Goal: Task Accomplishment & Management: Complete application form

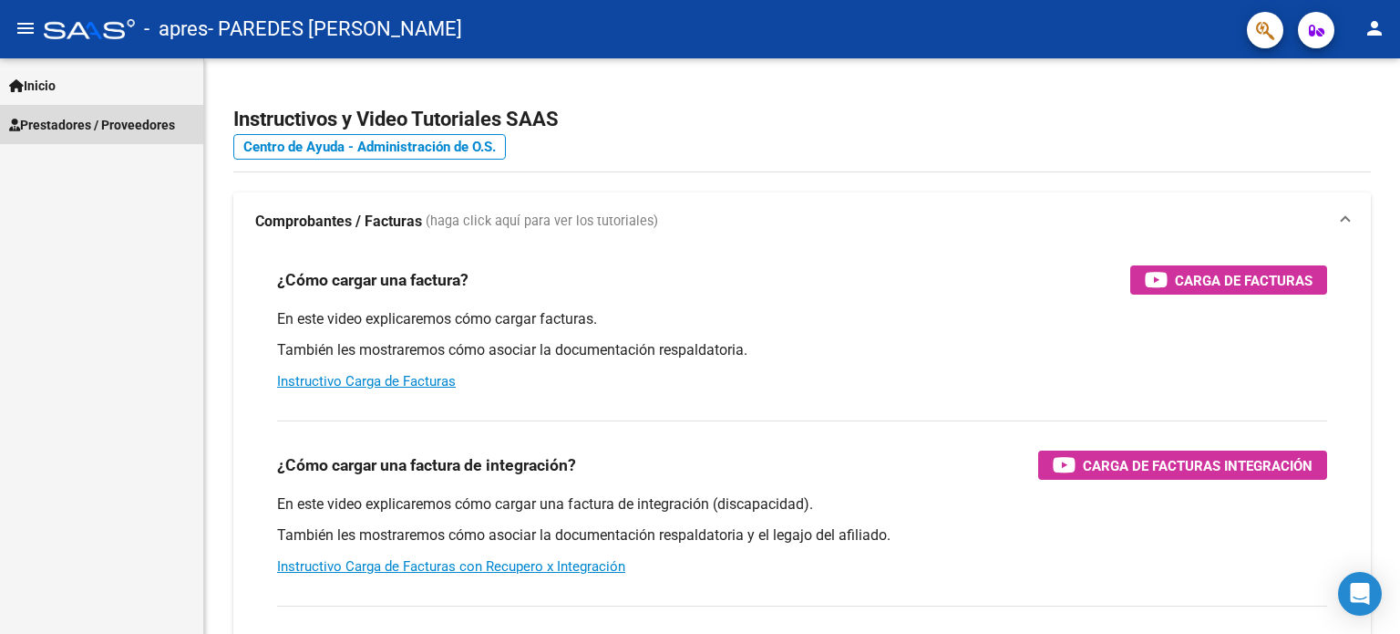
click at [129, 125] on span "Prestadores / Proveedores" at bounding box center [92, 125] width 166 height 20
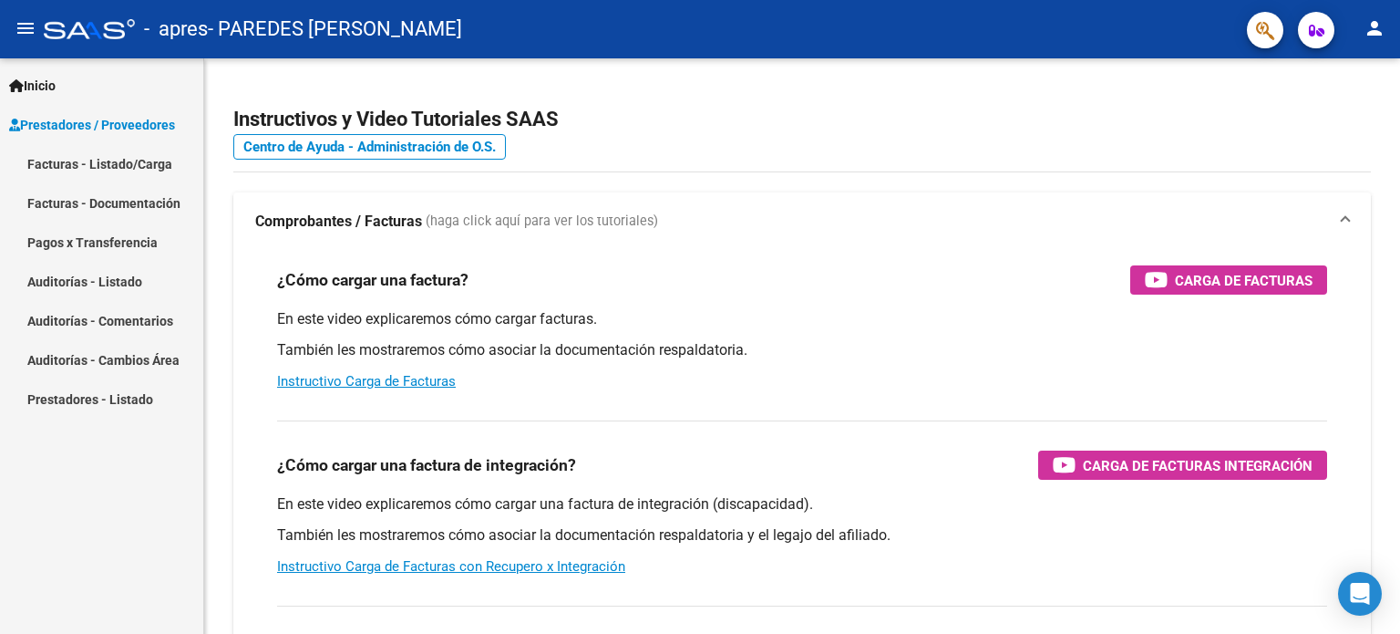
click at [123, 161] on link "Facturas - Listado/Carga" at bounding box center [101, 163] width 203 height 39
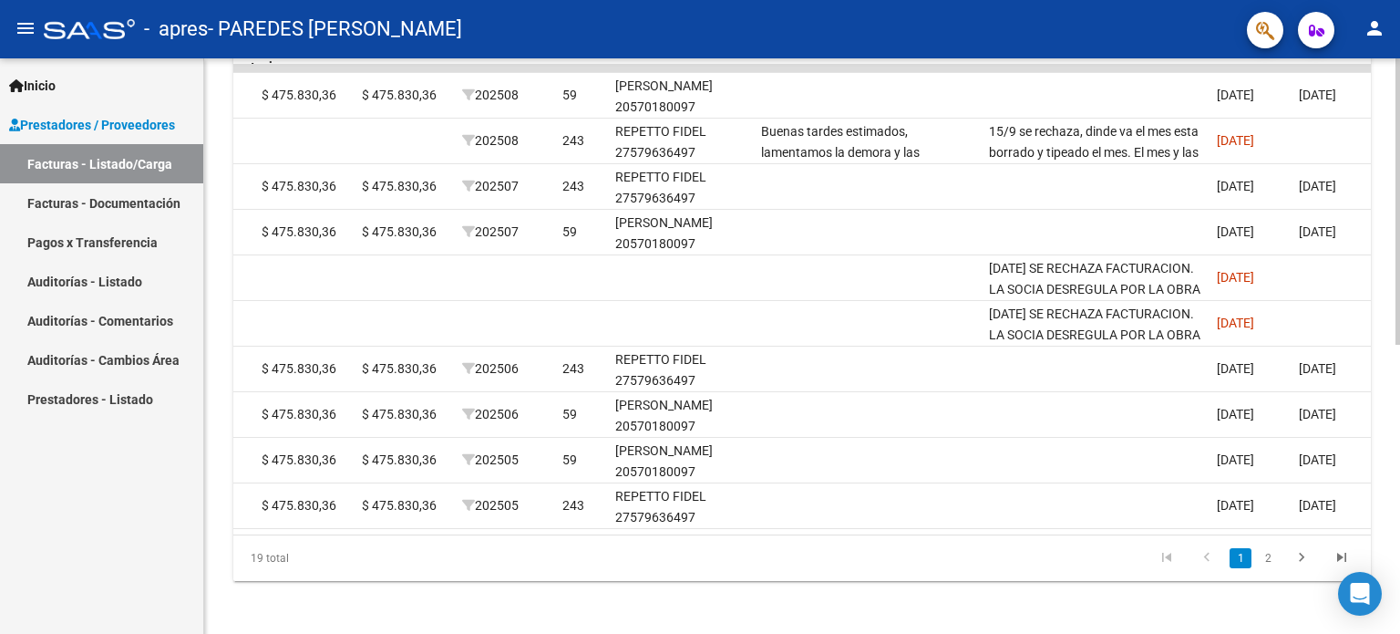
scroll to position [0, 2165]
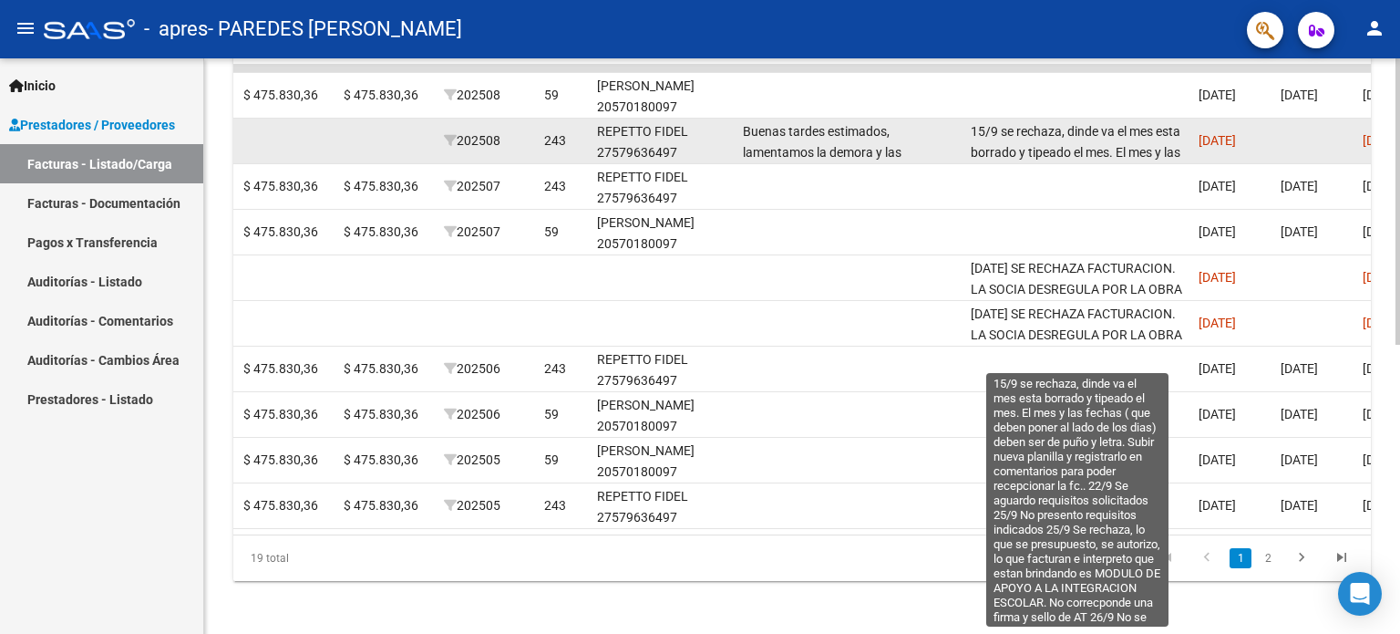
click at [1003, 145] on span "15/9 se rechaza, dinde va el mes esta borrado y tipeado el mes. El mes y las fe…" at bounding box center [1076, 276] width 211 height 305
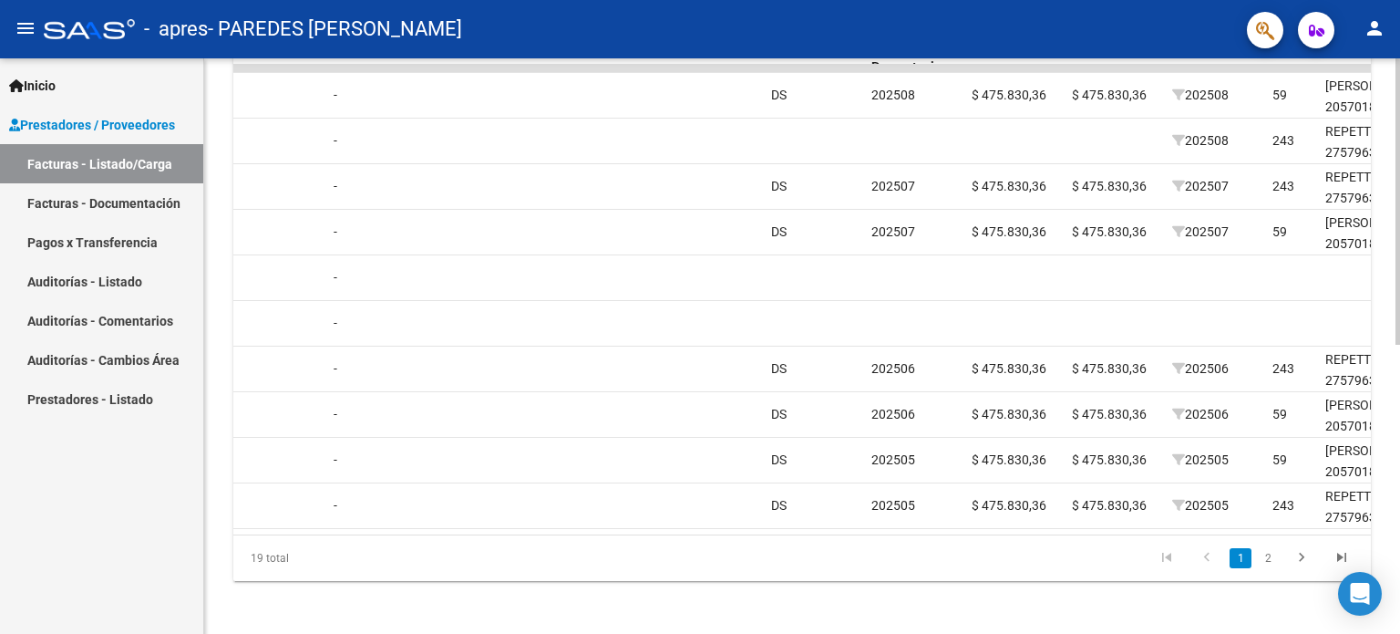
scroll to position [0, 0]
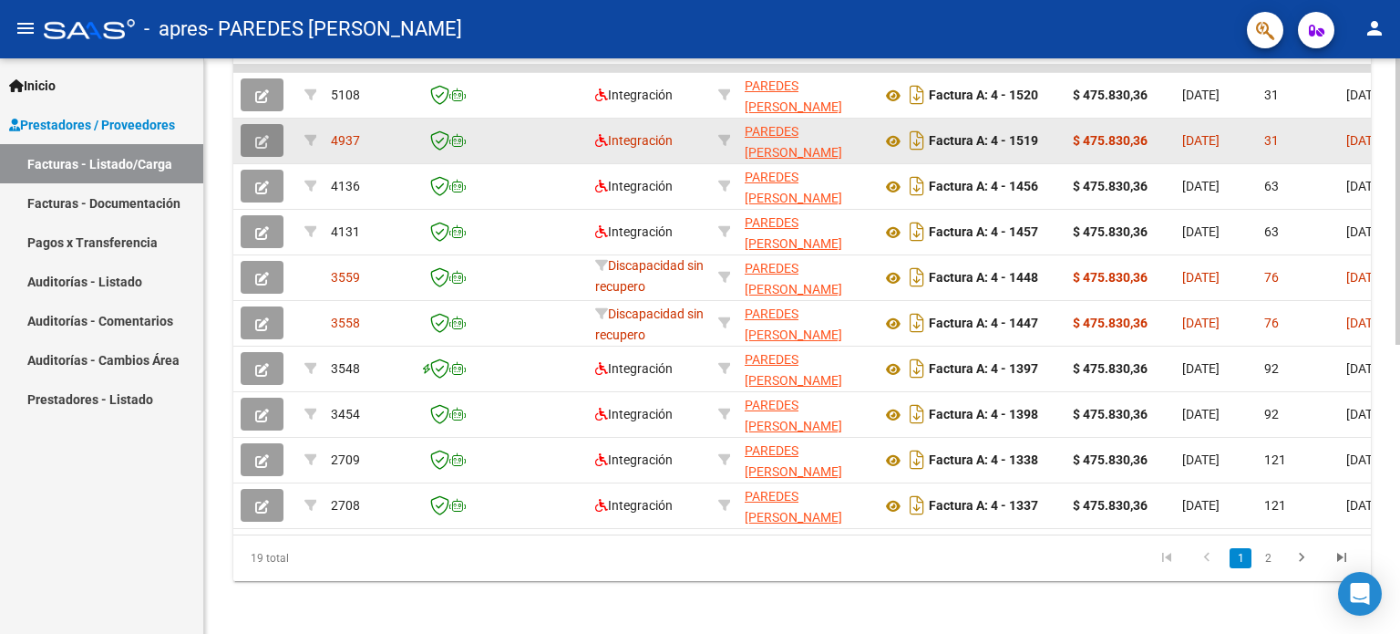
click at [260, 149] on button "button" at bounding box center [262, 140] width 43 height 33
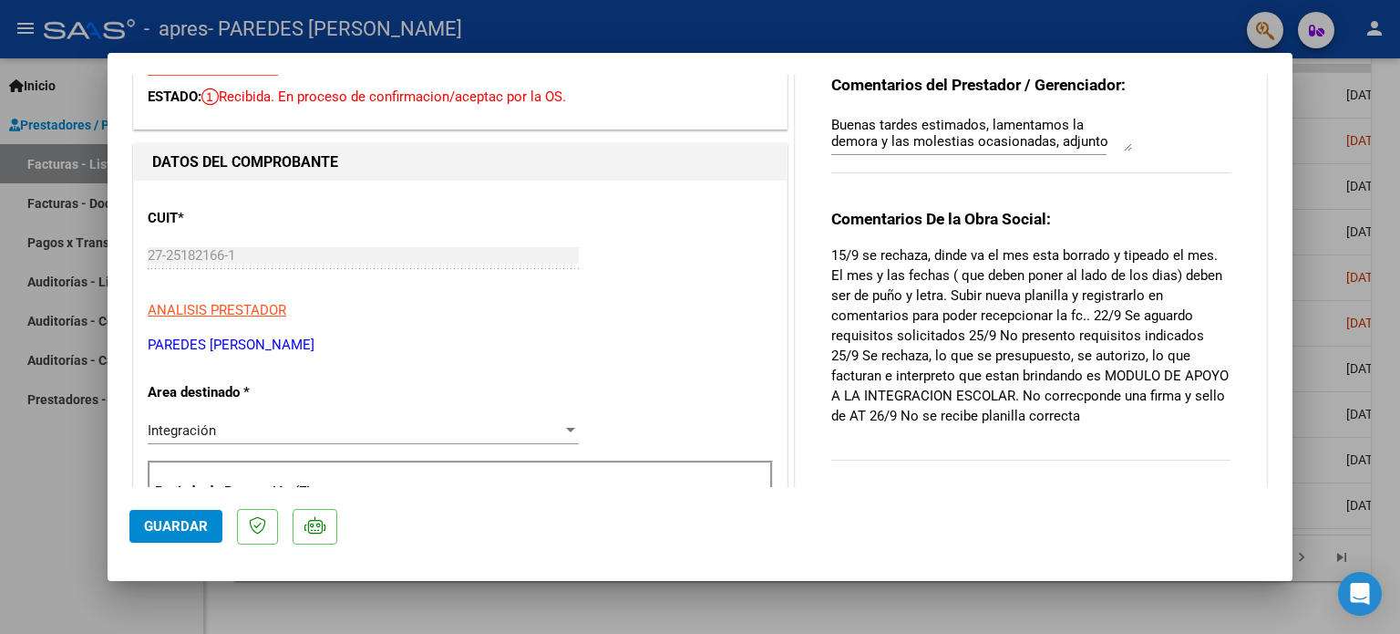
scroll to position [90, 0]
click at [68, 471] on div at bounding box center [700, 317] width 1400 height 634
type input "$ 0,00"
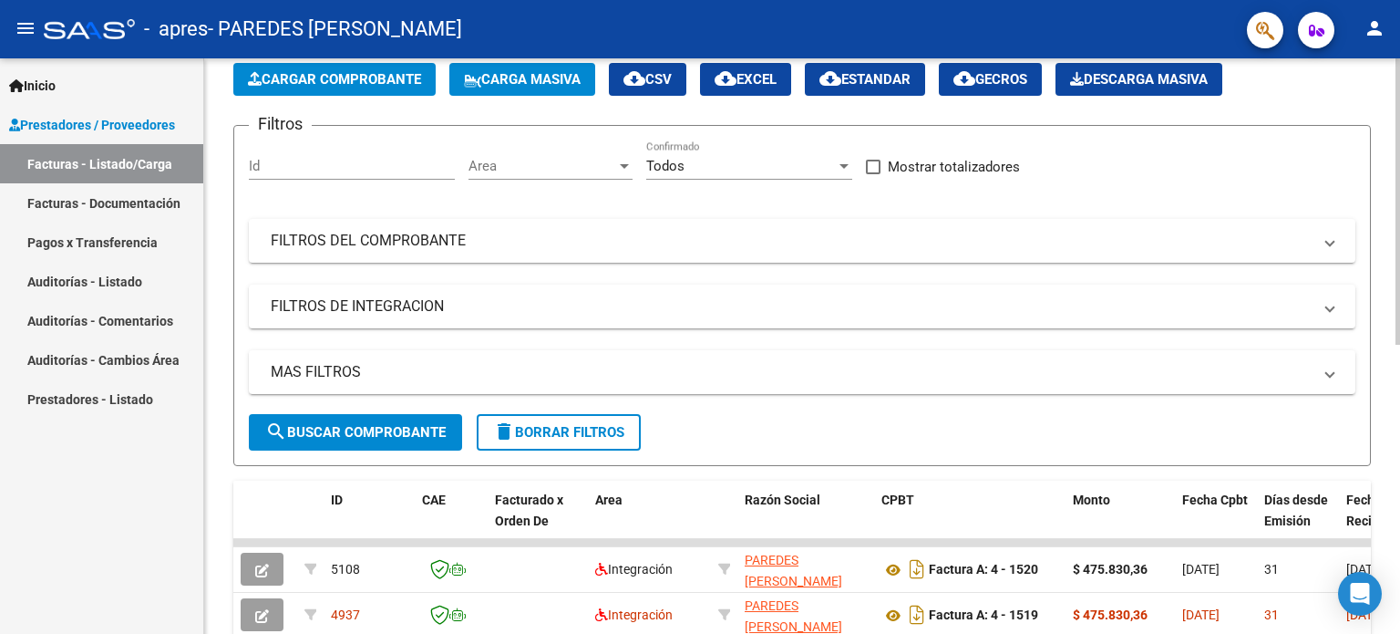
scroll to position [0, 0]
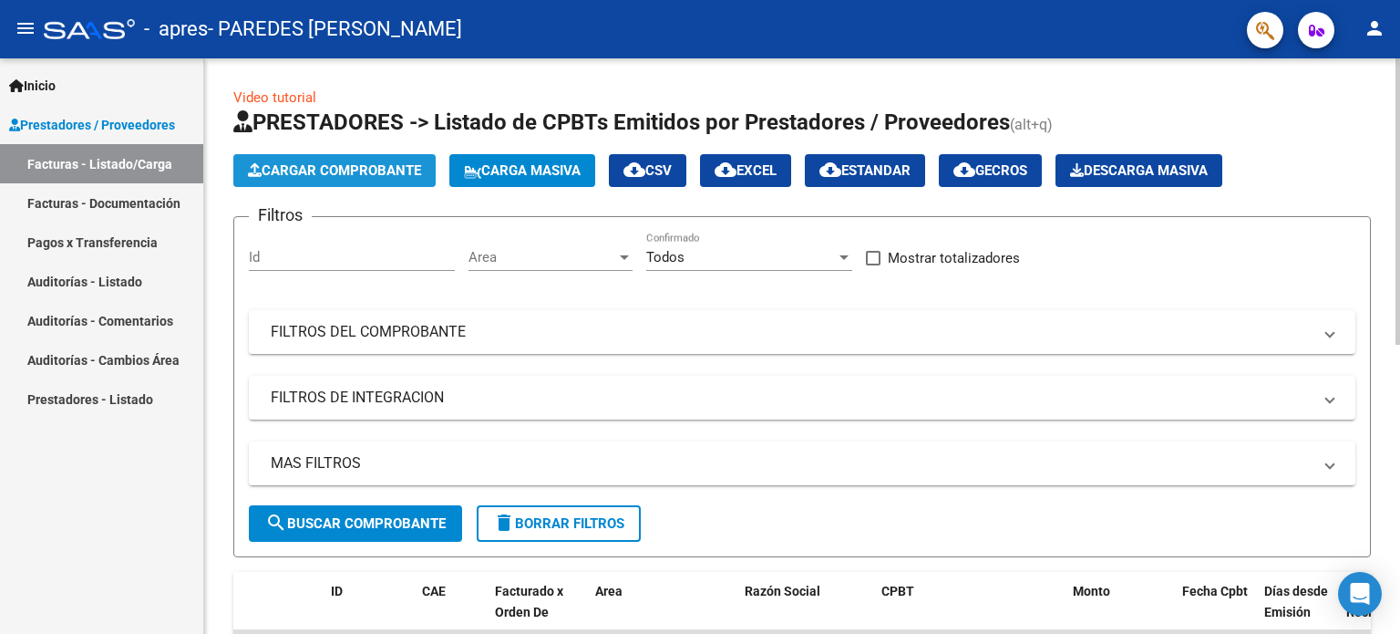
click at [335, 165] on span "Cargar Comprobante" at bounding box center [334, 170] width 173 height 16
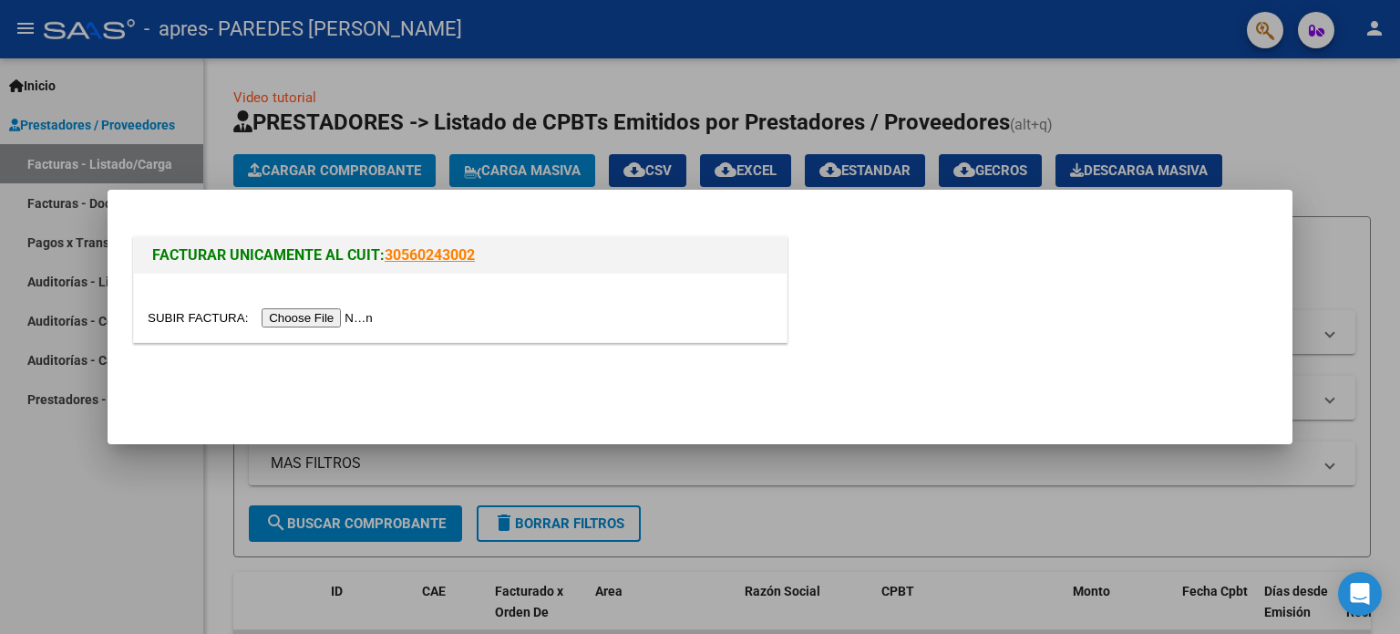
click at [328, 320] on input "file" at bounding box center [263, 317] width 231 height 19
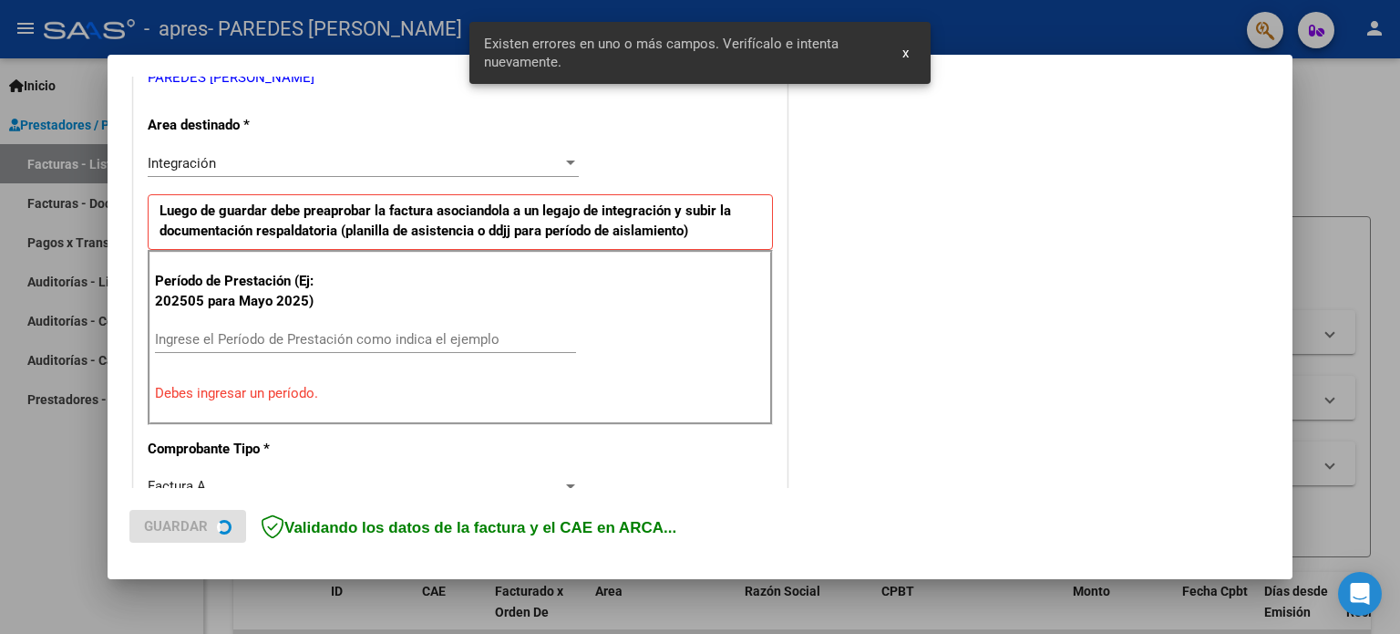
scroll to position [393, 0]
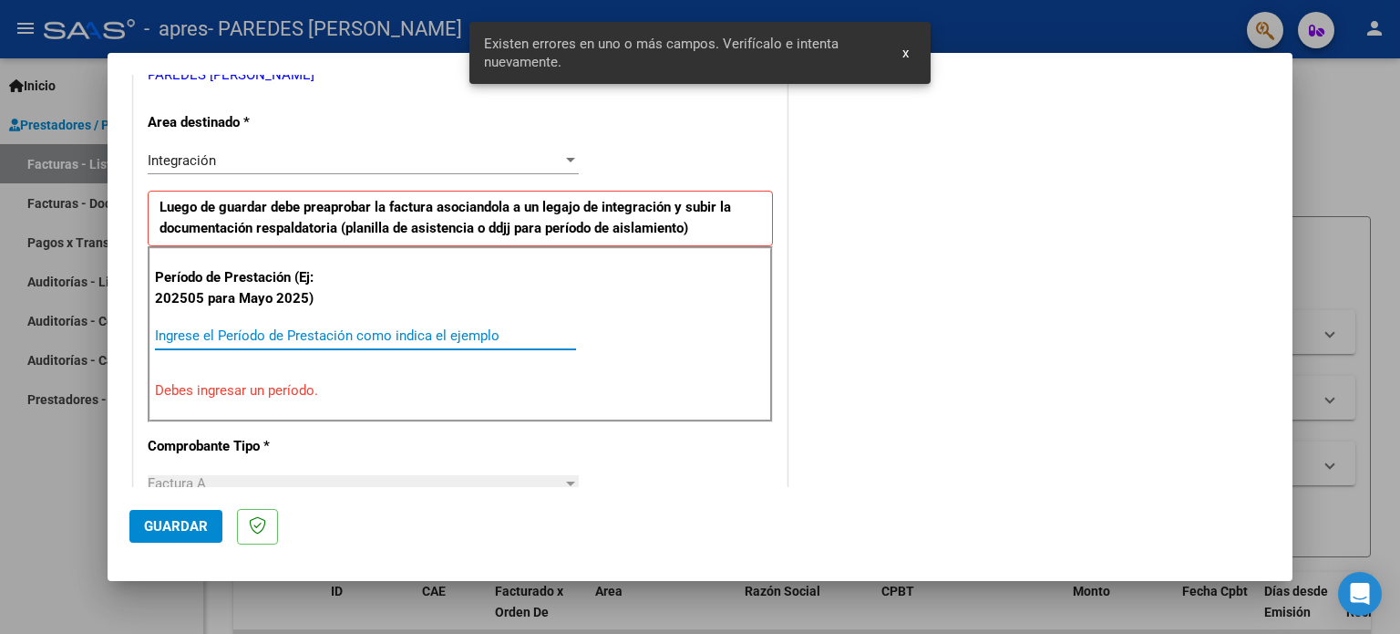
click at [317, 340] on input "Ingrese el Período de Prestación como indica el ejemplo" at bounding box center [365, 335] width 421 height 16
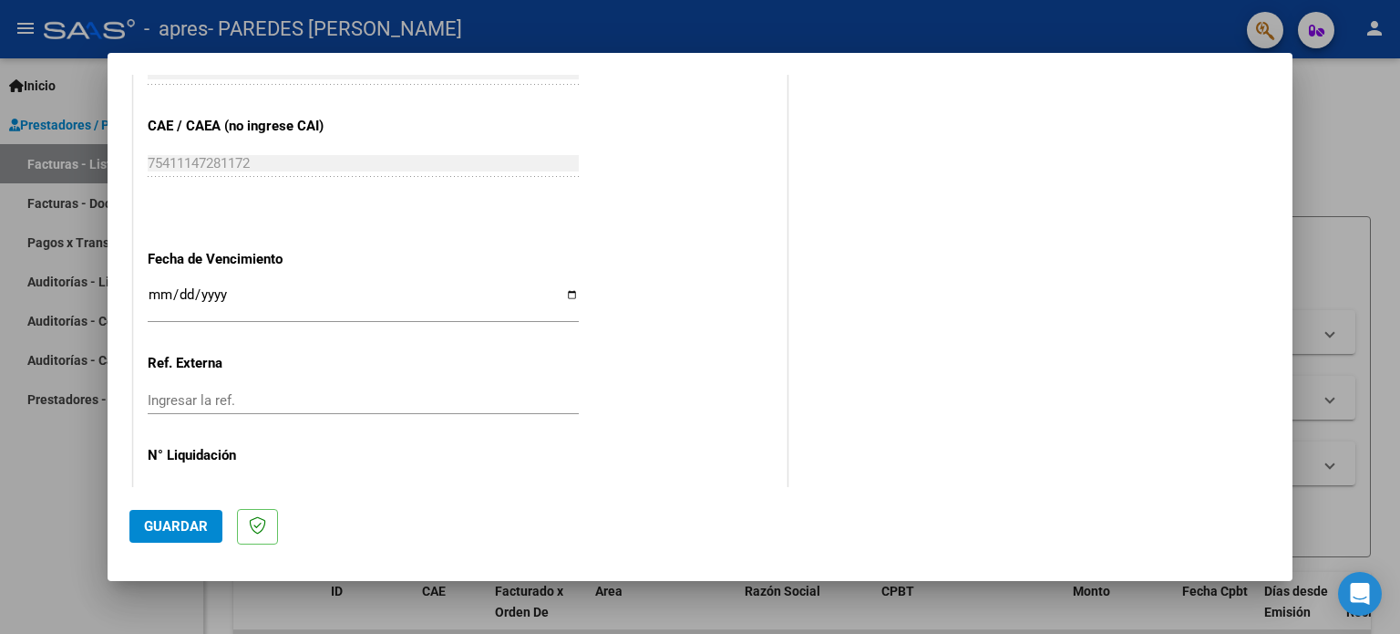
scroll to position [1190, 0]
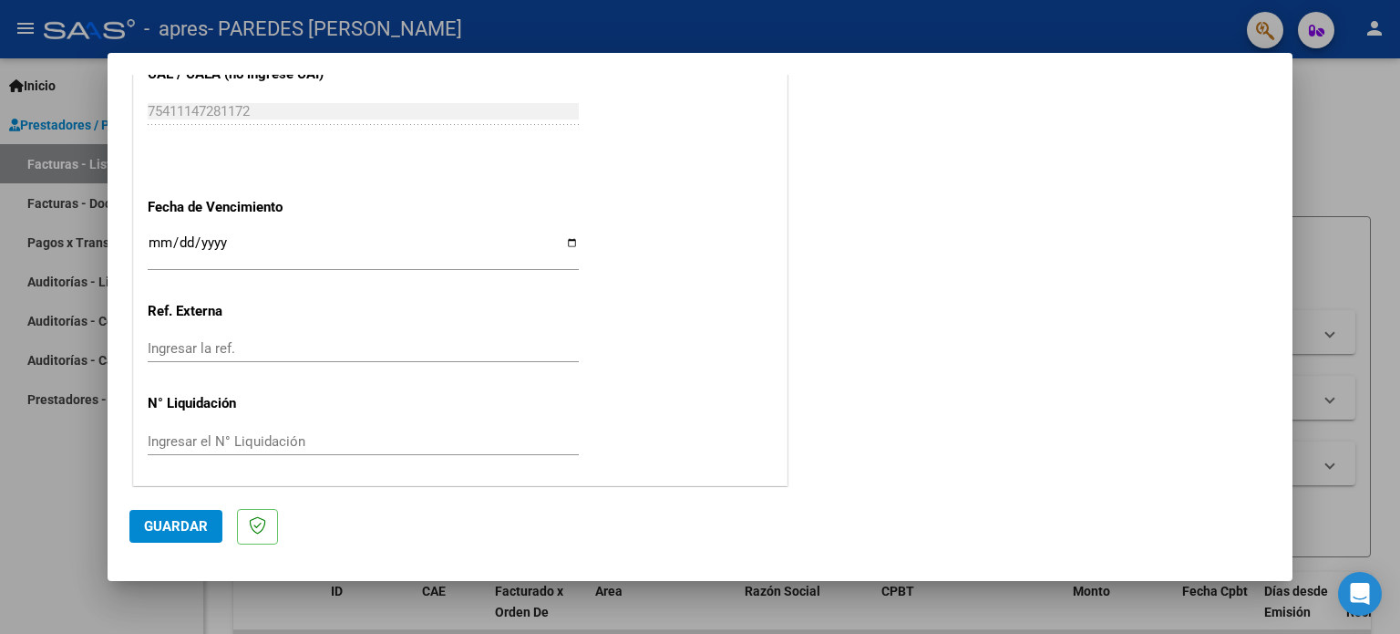
type input "202509"
click at [562, 242] on input "Ingresar la fecha" at bounding box center [363, 249] width 431 height 29
type input "[DATE]"
click at [159, 518] on span "Guardar" at bounding box center [176, 526] width 64 height 16
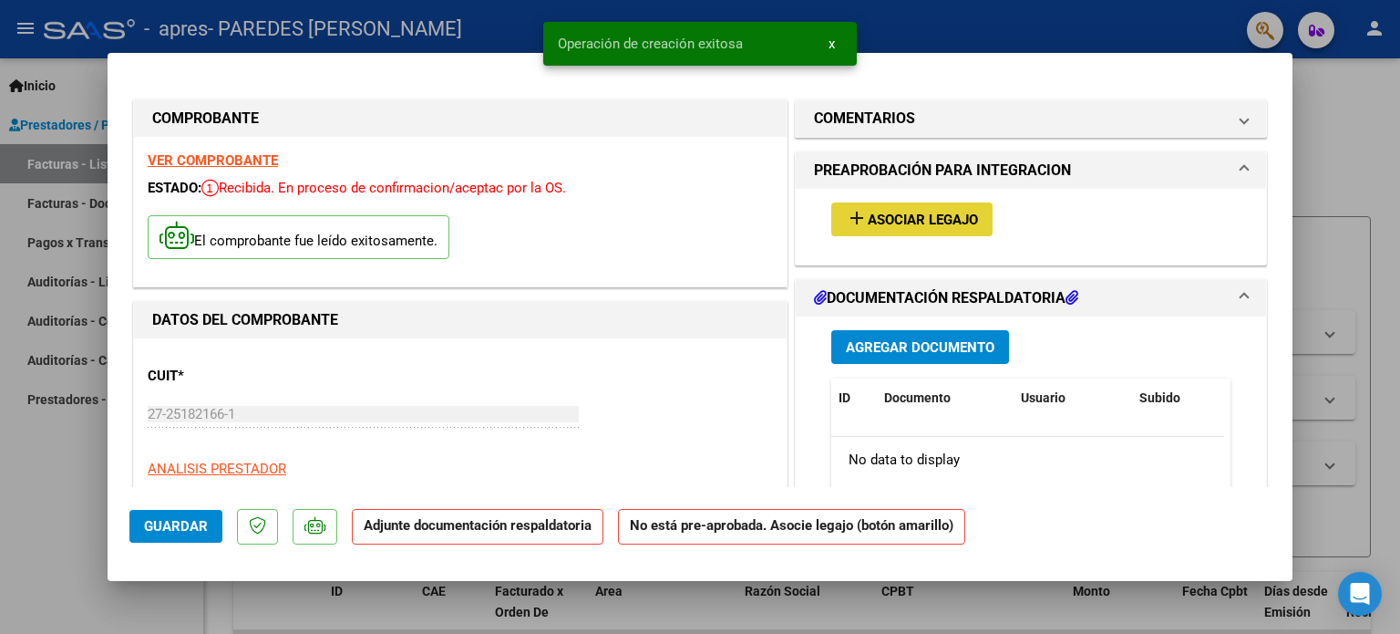
click at [922, 219] on span "Asociar Legajo" at bounding box center [923, 219] width 110 height 16
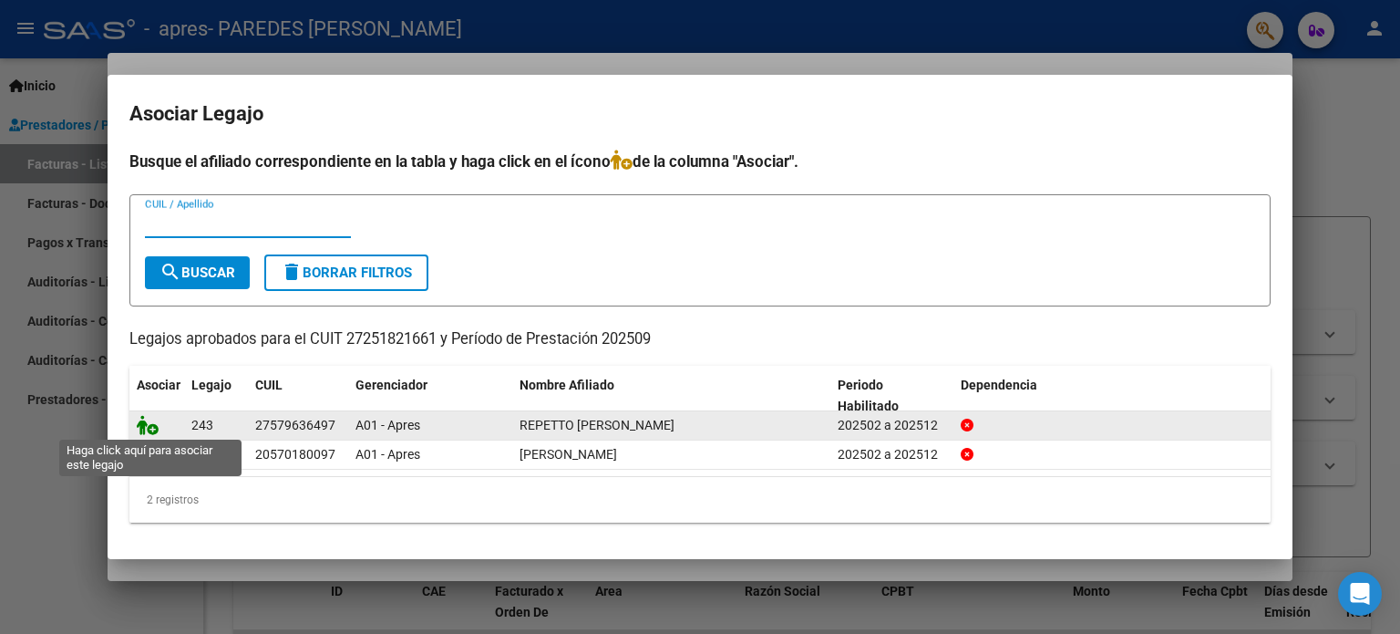
click at [146, 429] on icon at bounding box center [148, 425] width 22 height 20
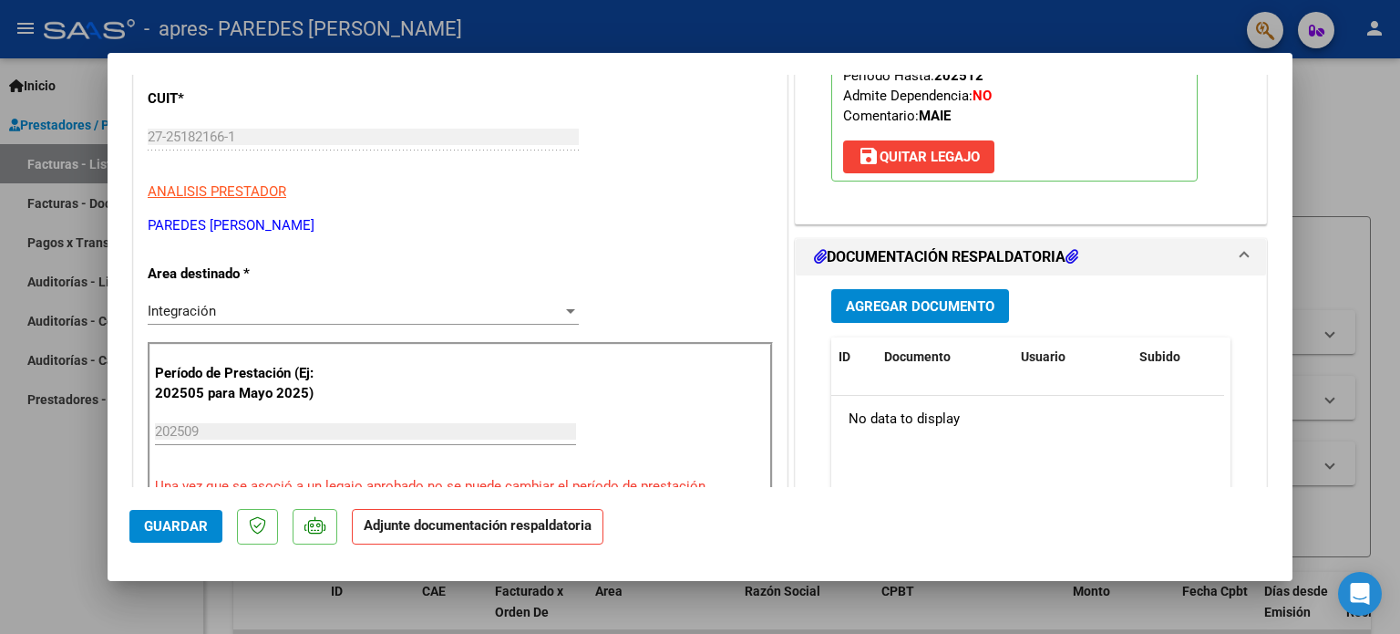
scroll to position [280, 0]
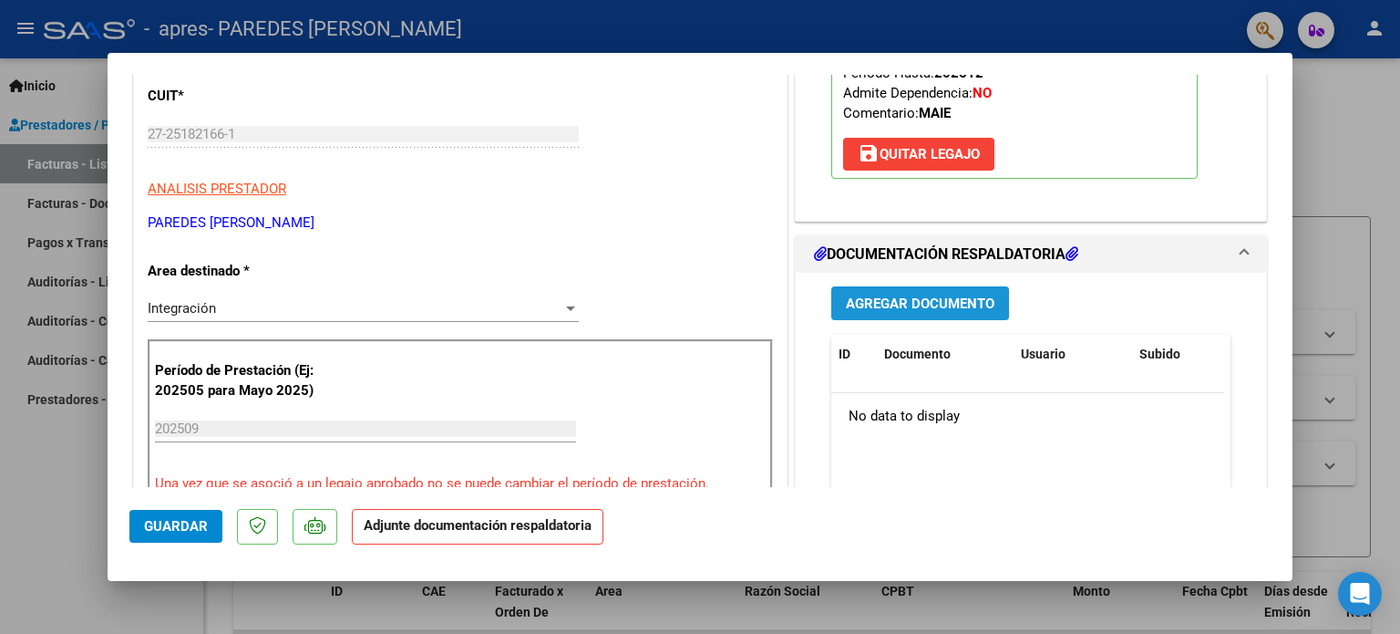
click at [935, 296] on span "Agregar Documento" at bounding box center [920, 303] width 149 height 16
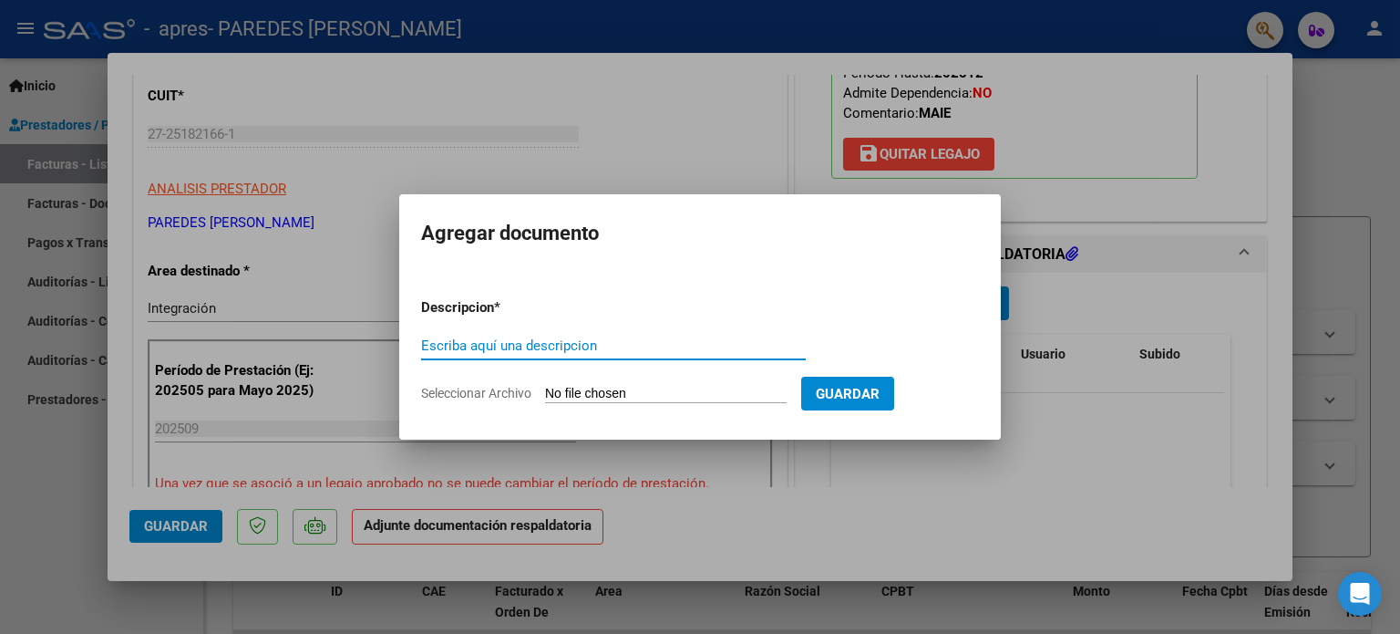
click at [655, 342] on input "Escriba aquí una descripcion" at bounding box center [613, 345] width 385 height 16
type input "a"
type input "ASISTENCIA"
click at [623, 385] on app-file-uploader "Seleccionar Archivo" at bounding box center [611, 393] width 380 height 16
click at [613, 390] on input "Seleccionar Archivo" at bounding box center [666, 394] width 242 height 17
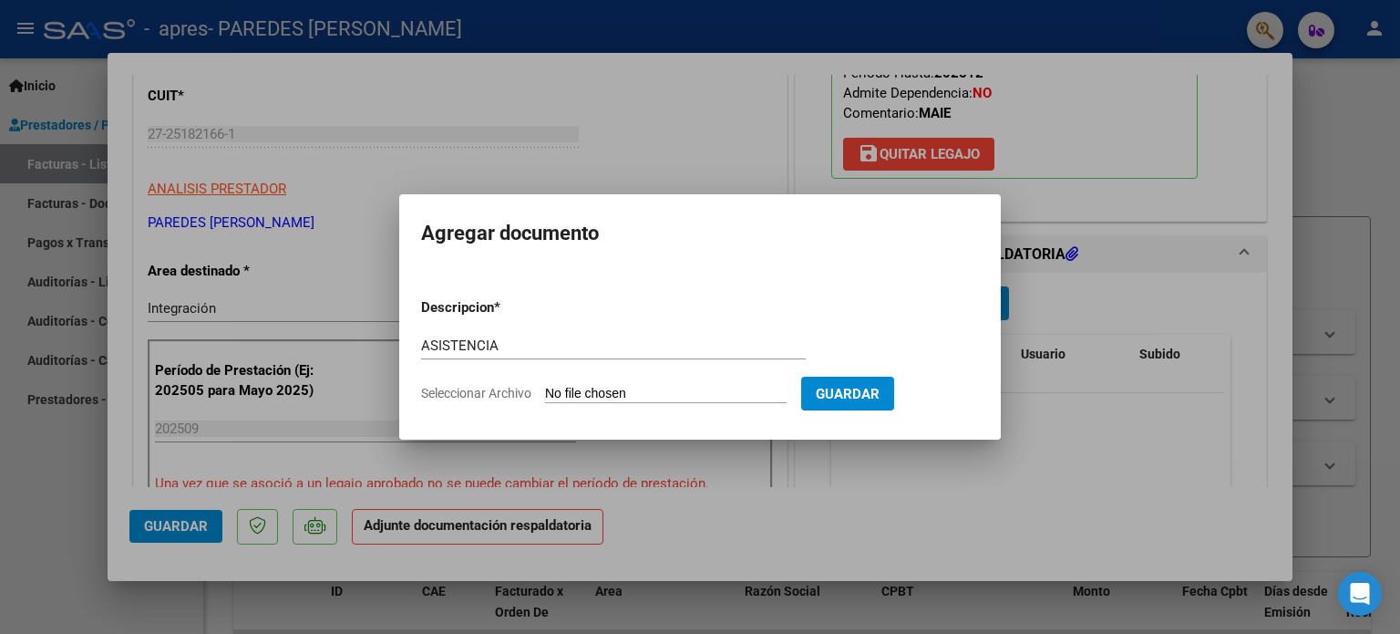
type input "C:\fakepath\Planilla Septiembre - [PERSON_NAME]..pdf"
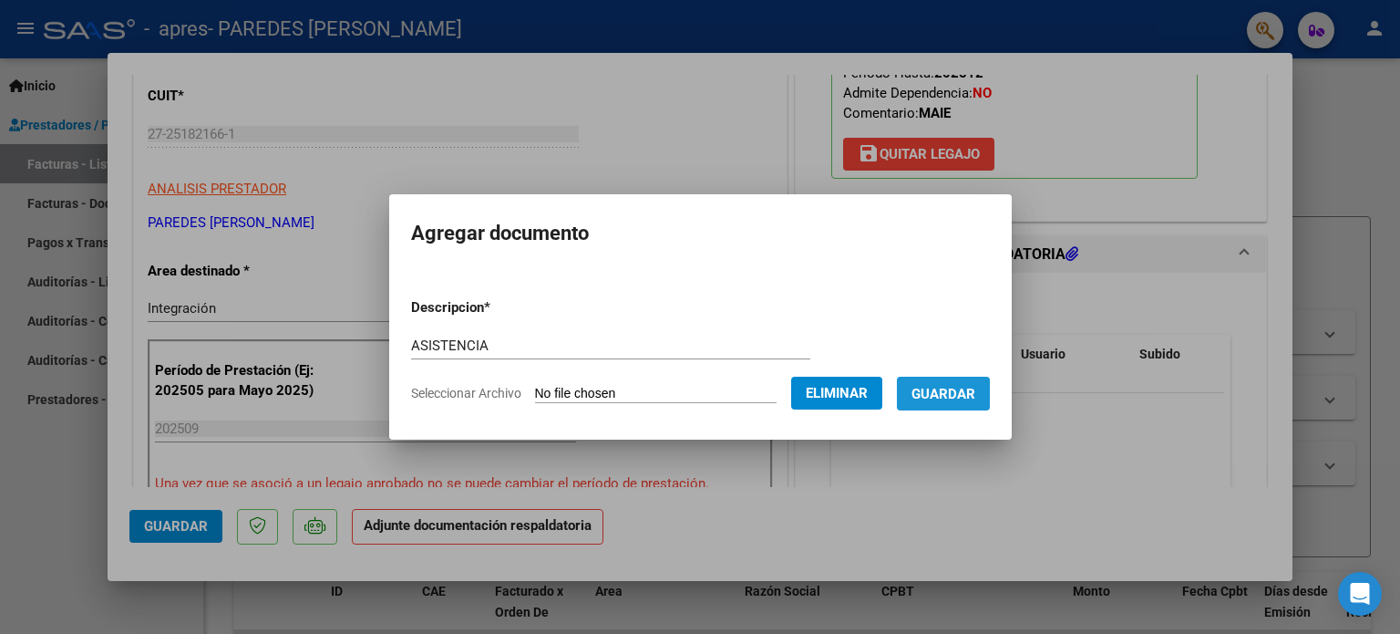
click at [961, 395] on span "Guardar" at bounding box center [944, 394] width 64 height 16
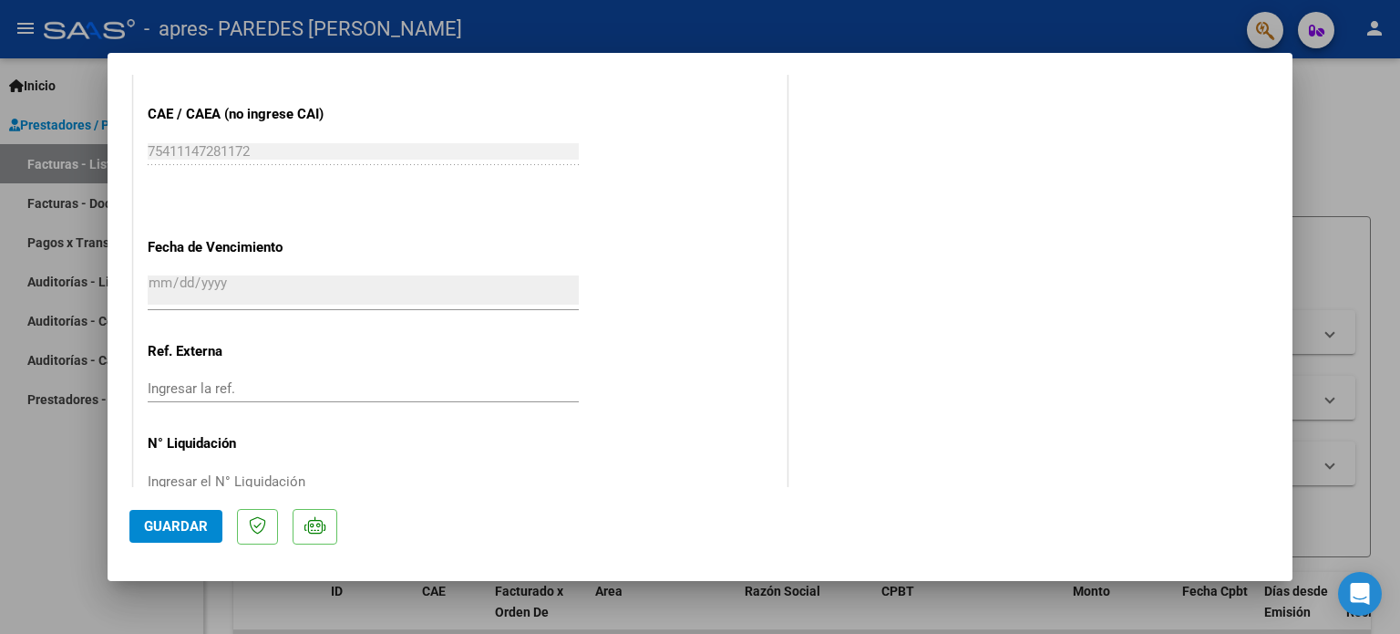
scroll to position [1218, 0]
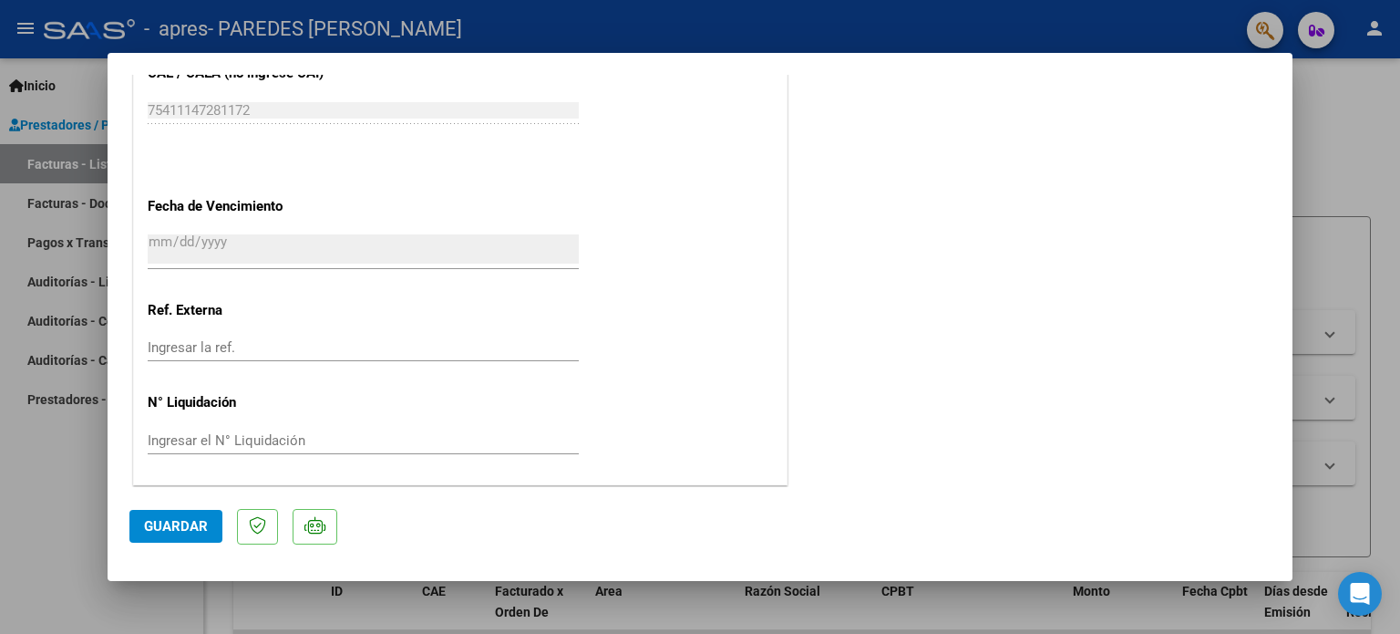
click at [174, 516] on button "Guardar" at bounding box center [175, 526] width 93 height 33
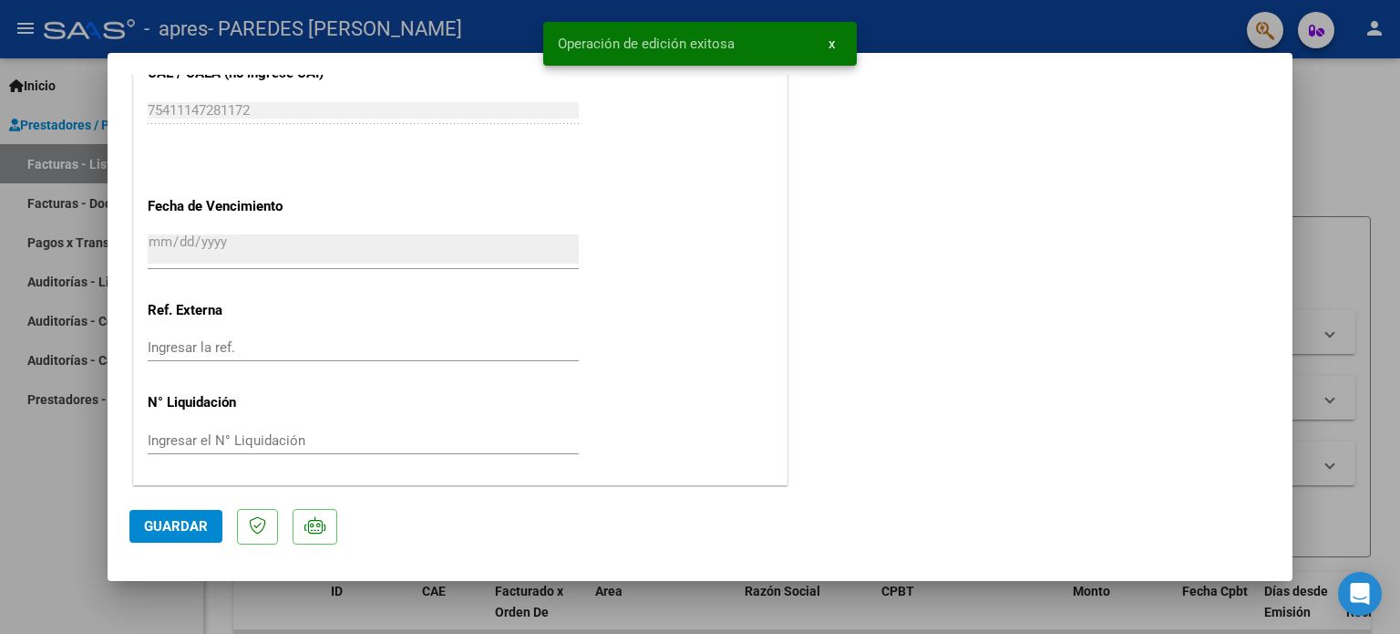
click at [1330, 107] on div at bounding box center [700, 317] width 1400 height 634
type input "$ 0,00"
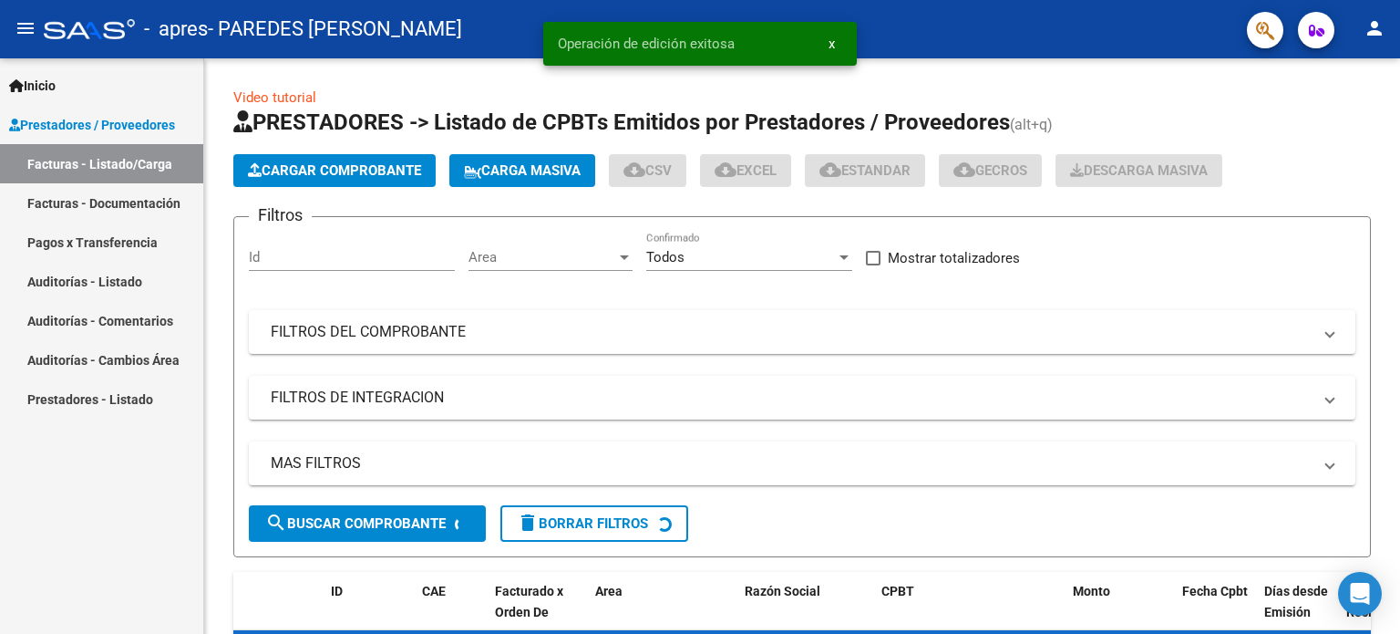
scroll to position [0, 0]
